Goal: Register for event/course

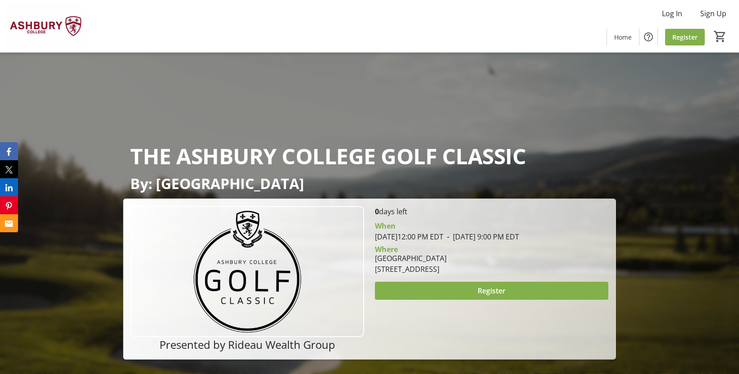
scroll to position [27, 0]
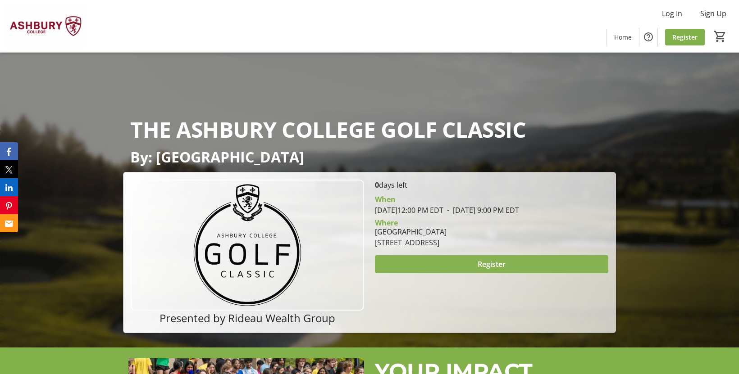
click at [486, 264] on span "Register" at bounding box center [491, 264] width 28 height 11
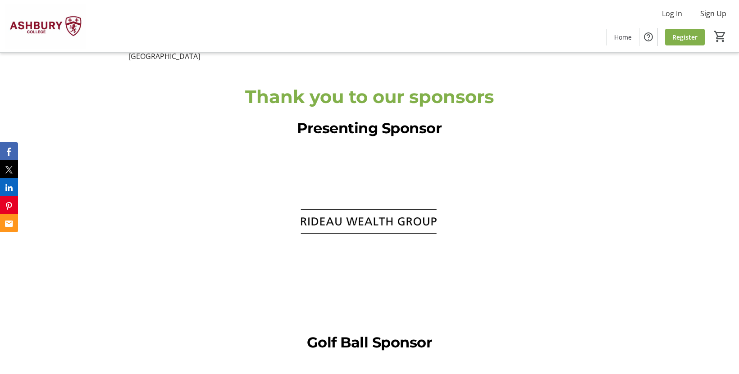
scroll to position [1421, 0]
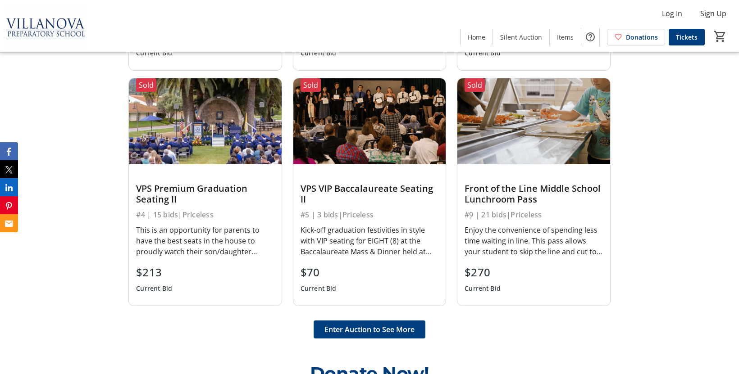
scroll to position [1294, 0]
